Goal: Browse casually: Explore the website without a specific task or goal

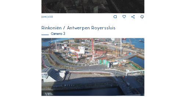
scroll to position [313, 0]
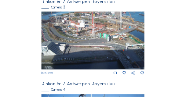
click at [83, 36] on img at bounding box center [92, 40] width 103 height 58
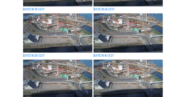
scroll to position [360, 0]
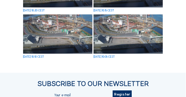
click at [120, 30] on img at bounding box center [128, 33] width 69 height 39
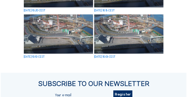
scroll to position [362, 0]
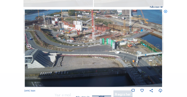
click at [28, 46] on icon at bounding box center [29, 47] width 6 height 6
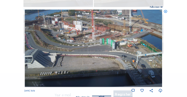
click at [28, 46] on icon at bounding box center [29, 47] width 6 height 6
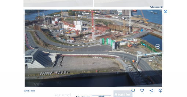
click at [157, 47] on icon at bounding box center [158, 47] width 6 height 6
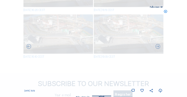
click at [157, 47] on icon at bounding box center [158, 47] width 6 height 6
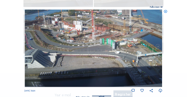
click at [157, 47] on icon at bounding box center [158, 47] width 6 height 6
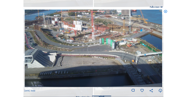
click at [157, 47] on icon at bounding box center [158, 47] width 6 height 6
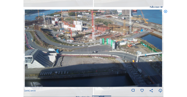
click at [157, 47] on icon at bounding box center [158, 47] width 6 height 6
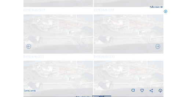
click at [157, 47] on icon at bounding box center [158, 47] width 6 height 6
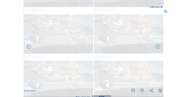
click at [157, 47] on icon at bounding box center [158, 47] width 6 height 6
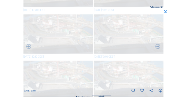
click at [157, 47] on icon at bounding box center [158, 47] width 6 height 6
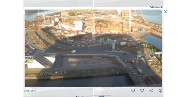
click at [157, 47] on icon at bounding box center [158, 47] width 6 height 6
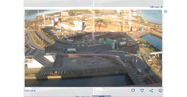
click at [157, 47] on icon at bounding box center [158, 47] width 6 height 6
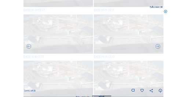
click at [157, 47] on icon at bounding box center [158, 47] width 6 height 6
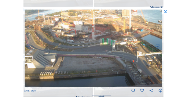
click at [157, 47] on icon at bounding box center [158, 47] width 6 height 6
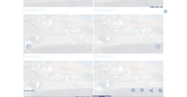
click at [157, 47] on icon at bounding box center [158, 47] width 6 height 6
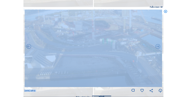
click at [157, 47] on icon at bounding box center [158, 47] width 6 height 6
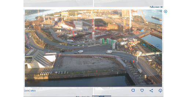
click at [157, 47] on icon at bounding box center [158, 47] width 6 height 6
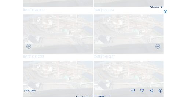
click at [157, 47] on icon at bounding box center [158, 47] width 6 height 6
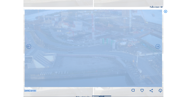
click at [157, 47] on icon at bounding box center [158, 47] width 6 height 6
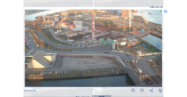
click at [157, 47] on icon at bounding box center [158, 47] width 6 height 6
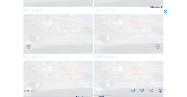
click at [157, 47] on icon at bounding box center [158, 47] width 6 height 6
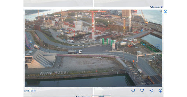
click at [157, 47] on icon at bounding box center [158, 47] width 6 height 6
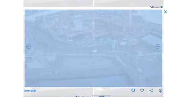
click at [157, 47] on icon at bounding box center [158, 47] width 6 height 6
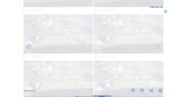
click at [157, 47] on icon at bounding box center [158, 47] width 6 height 6
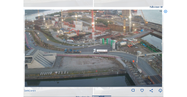
click at [157, 47] on icon at bounding box center [158, 47] width 6 height 6
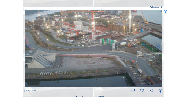
click at [157, 47] on icon at bounding box center [158, 47] width 6 height 6
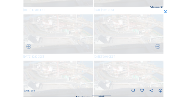
click at [157, 47] on icon at bounding box center [158, 47] width 6 height 6
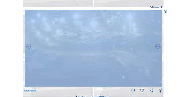
click at [157, 47] on icon at bounding box center [158, 47] width 6 height 6
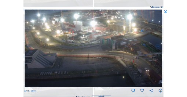
click at [157, 47] on icon at bounding box center [158, 47] width 6 height 6
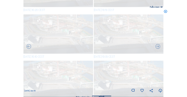
click at [157, 47] on icon at bounding box center [158, 47] width 6 height 6
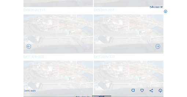
click at [157, 47] on icon at bounding box center [158, 47] width 6 height 6
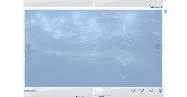
click at [157, 47] on icon at bounding box center [158, 47] width 6 height 6
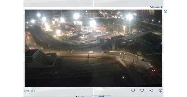
click at [157, 47] on icon at bounding box center [158, 47] width 6 height 6
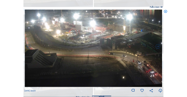
click at [157, 47] on icon at bounding box center [158, 47] width 6 height 6
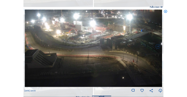
click at [157, 47] on icon at bounding box center [158, 47] width 6 height 6
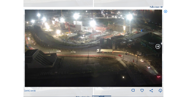
click at [157, 47] on icon at bounding box center [158, 47] width 6 height 6
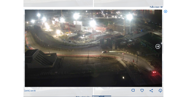
click at [157, 47] on icon at bounding box center [158, 47] width 6 height 6
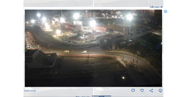
click at [28, 47] on icon at bounding box center [29, 47] width 6 height 6
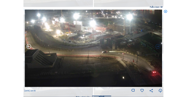
click at [28, 47] on icon at bounding box center [29, 47] width 6 height 6
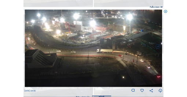
click at [28, 47] on icon at bounding box center [29, 47] width 6 height 6
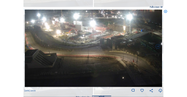
click at [28, 47] on icon at bounding box center [29, 47] width 6 height 6
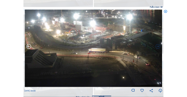
click at [28, 47] on icon at bounding box center [29, 47] width 6 height 6
click at [29, 47] on icon at bounding box center [29, 47] width 6 height 6
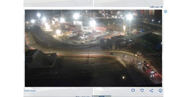
click at [29, 47] on icon at bounding box center [29, 47] width 6 height 6
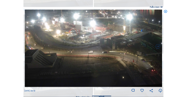
click at [29, 47] on icon at bounding box center [29, 47] width 6 height 6
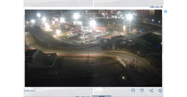
click at [29, 47] on icon at bounding box center [29, 47] width 6 height 6
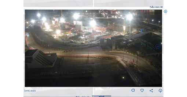
click at [29, 47] on icon at bounding box center [29, 47] width 6 height 6
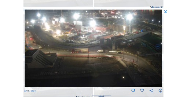
click at [29, 47] on icon at bounding box center [29, 47] width 6 height 6
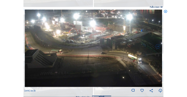
click at [29, 47] on icon at bounding box center [29, 47] width 6 height 6
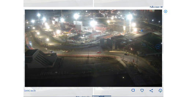
click at [29, 47] on icon at bounding box center [29, 47] width 6 height 6
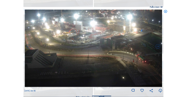
click at [29, 47] on icon at bounding box center [29, 47] width 6 height 6
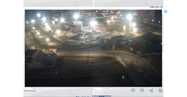
click at [29, 47] on icon at bounding box center [29, 47] width 6 height 6
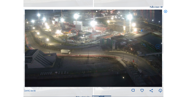
click at [29, 47] on icon at bounding box center [29, 47] width 6 height 6
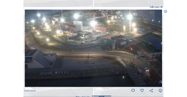
click at [29, 47] on icon at bounding box center [29, 47] width 6 height 6
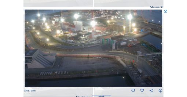
click at [29, 47] on icon at bounding box center [29, 47] width 6 height 6
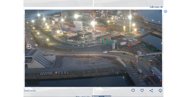
click at [29, 47] on icon at bounding box center [29, 47] width 6 height 6
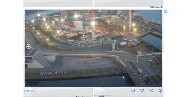
click at [29, 47] on icon at bounding box center [29, 47] width 6 height 6
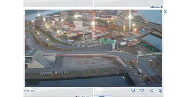
click at [29, 47] on icon at bounding box center [29, 47] width 6 height 6
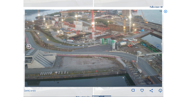
click at [29, 47] on icon at bounding box center [29, 47] width 6 height 6
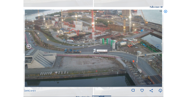
click at [29, 47] on icon at bounding box center [29, 47] width 6 height 6
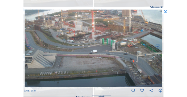
click at [157, 12] on icon at bounding box center [166, 12] width 4 height 4
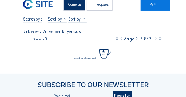
scroll to position [0, 0]
